Goal: Information Seeking & Learning: Learn about a topic

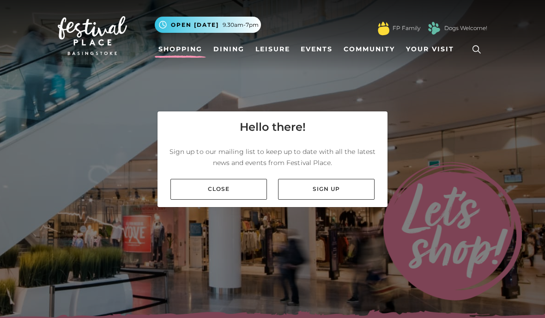
click at [202, 199] on link "Close" at bounding box center [218, 189] width 96 height 21
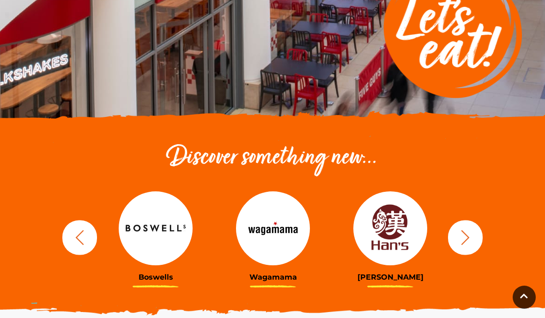
scroll to position [204, 0]
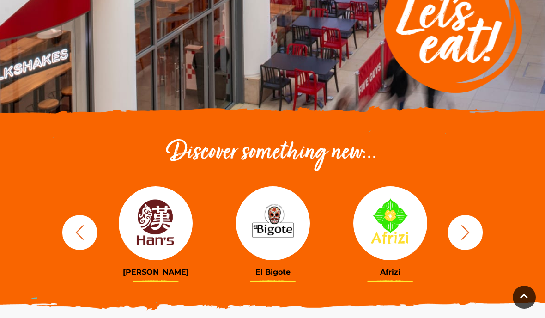
click at [264, 273] on h3 "El Bigote" at bounding box center [272, 271] width 103 height 9
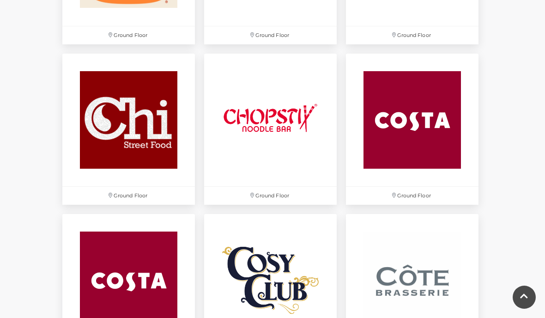
scroll to position [1035, 0]
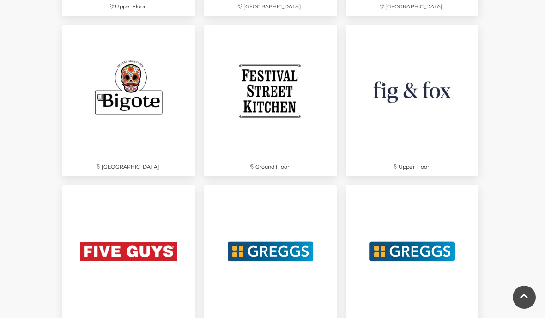
scroll to position [1390, 0]
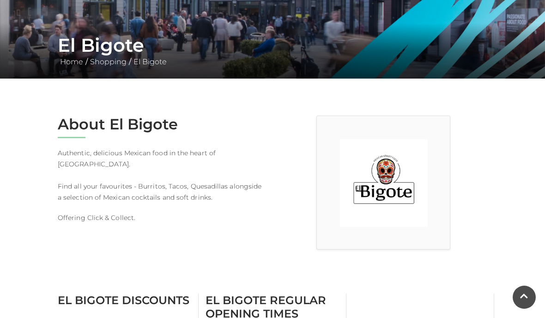
scroll to position [140, 0]
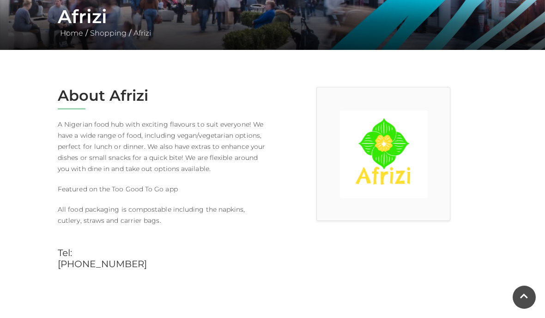
scroll to position [180, 0]
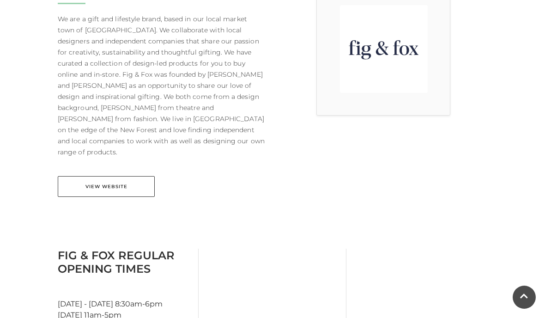
scroll to position [309, 0]
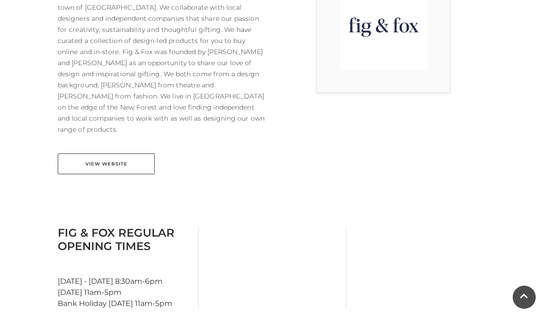
click at [76, 162] on link "View Website" at bounding box center [106, 163] width 97 height 21
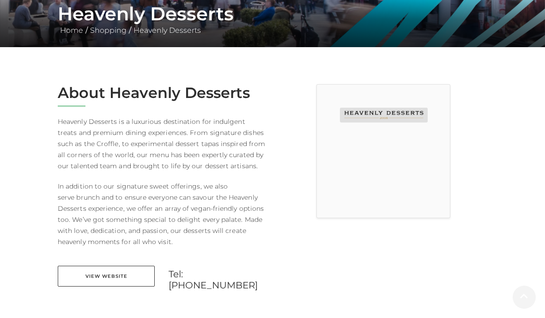
scroll to position [184, 0]
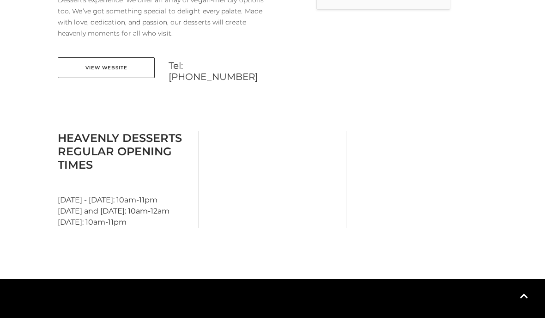
scroll to position [412, 0]
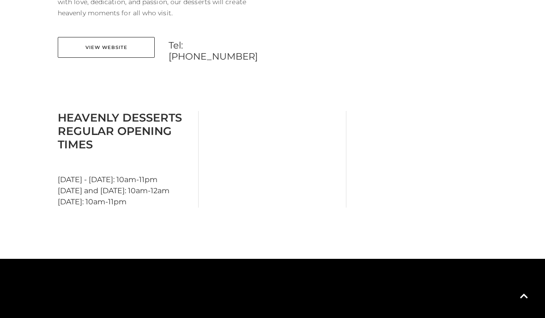
click at [73, 50] on link "View Website" at bounding box center [106, 47] width 97 height 21
